Goal: Task Accomplishment & Management: Use online tool/utility

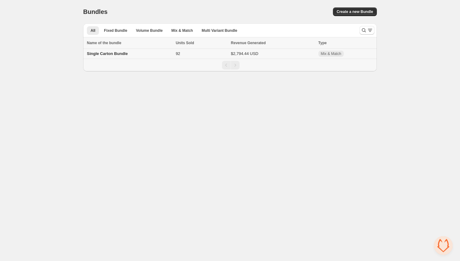
click at [106, 52] on span "Single Carton Bundle" at bounding box center [107, 53] width 41 height 5
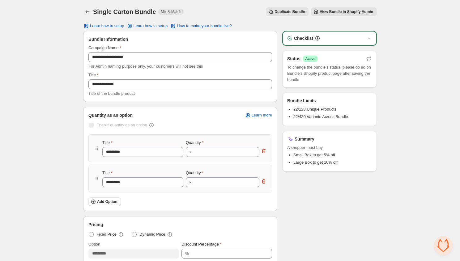
click at [330, 13] on span "View Bundle in Shopify Admin" at bounding box center [345, 11] width 53 height 5
